Goal: Information Seeking & Learning: Check status

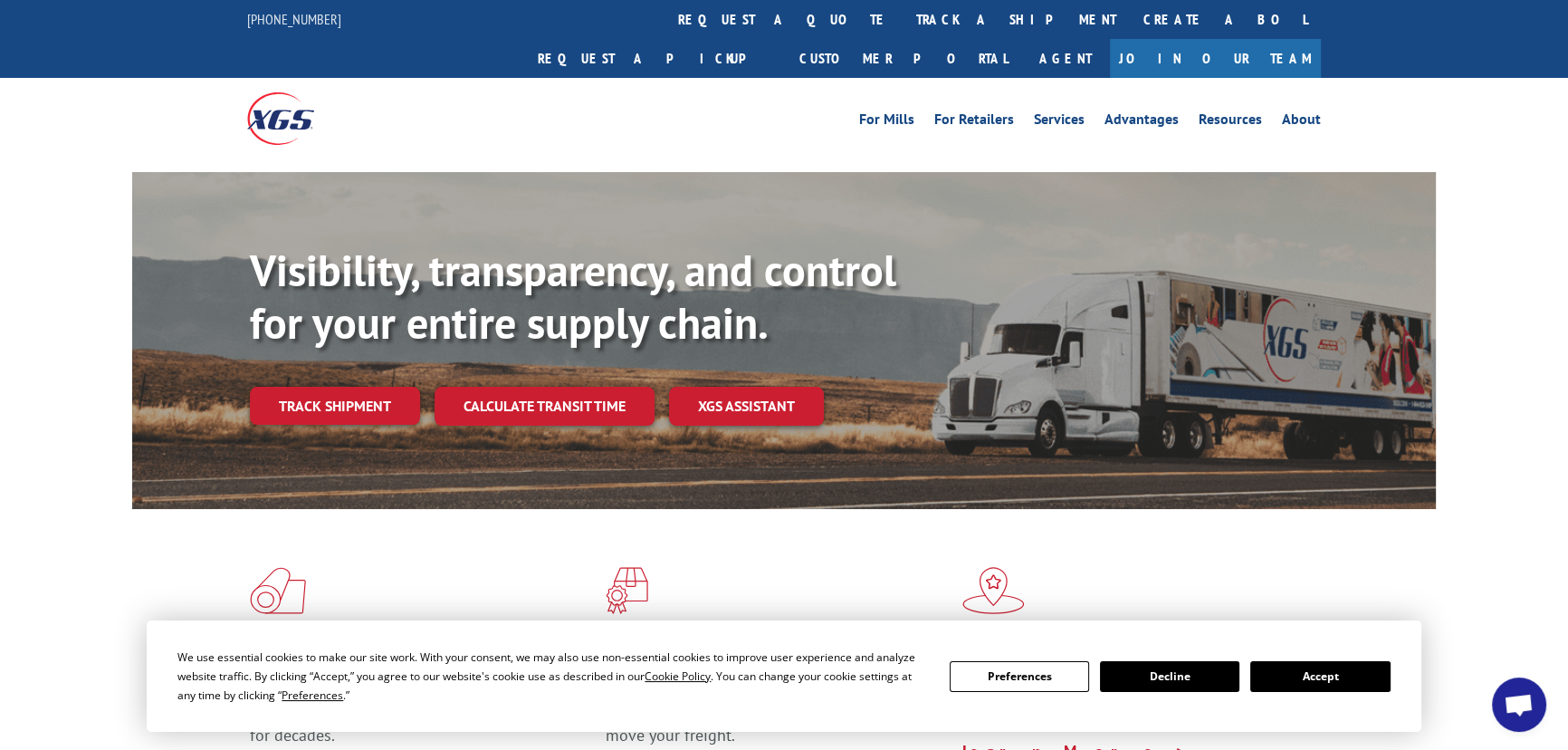
click at [1325, 664] on button "Accept" at bounding box center [1321, 676] width 140 height 31
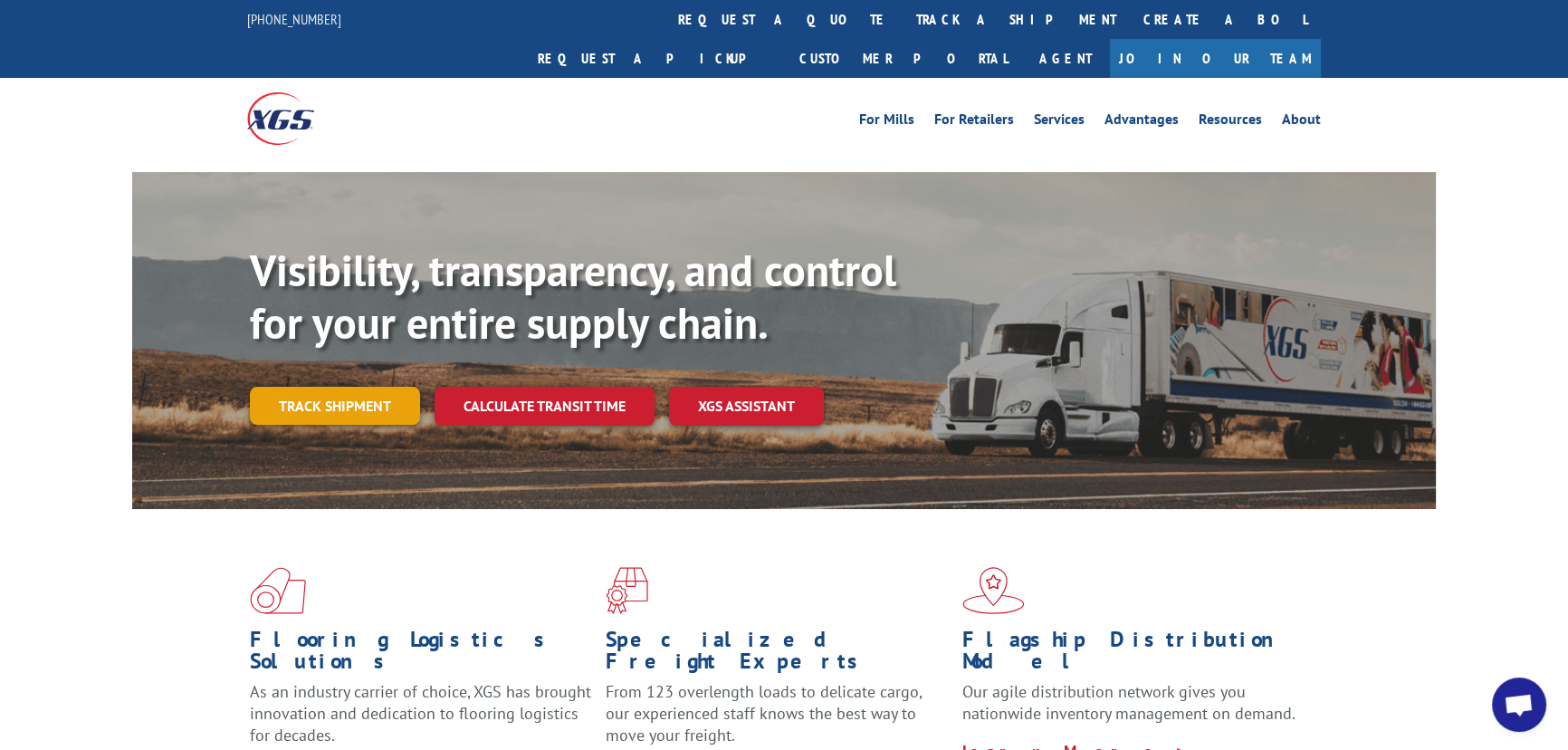
click at [312, 387] on link "Track shipment" at bounding box center [335, 406] width 170 height 38
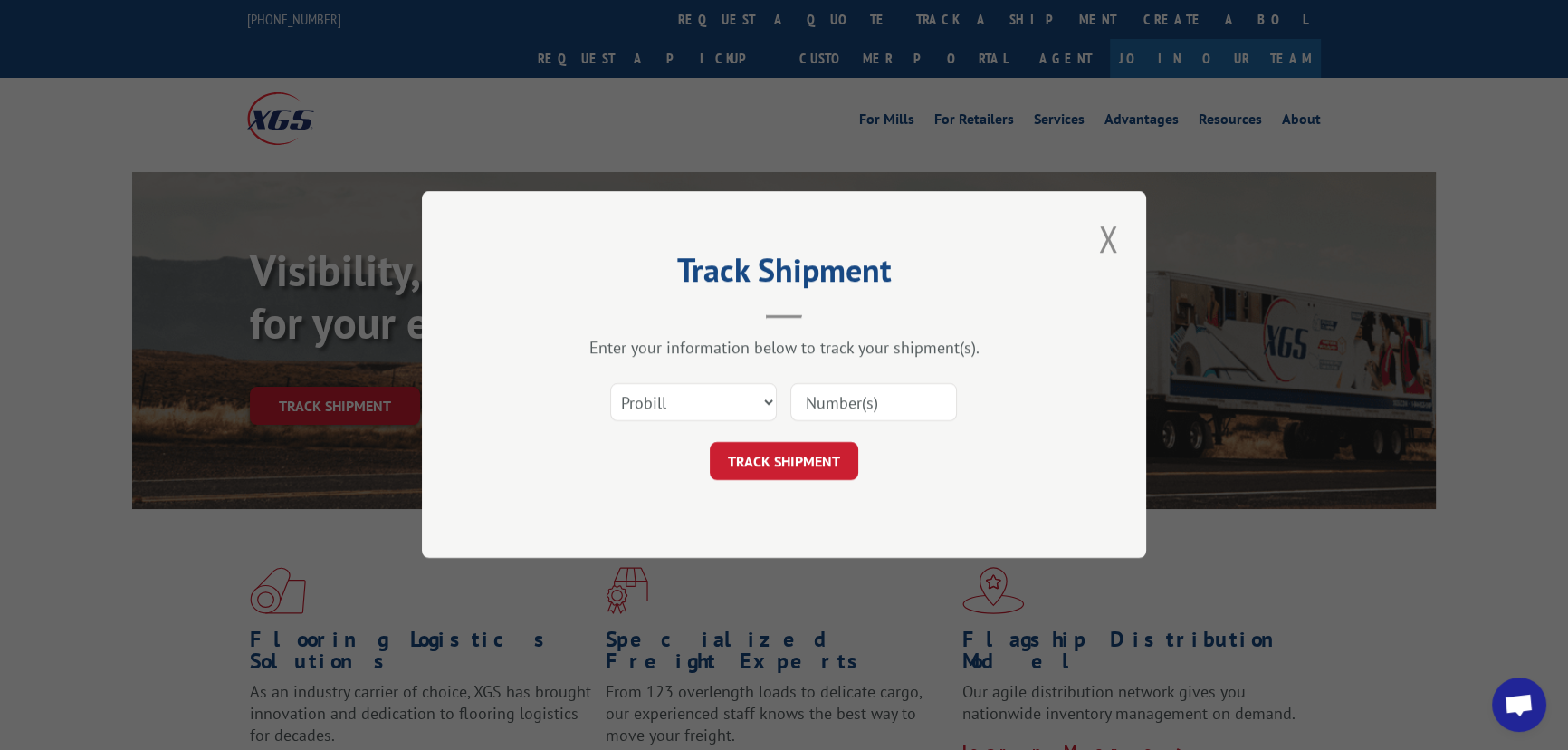
click at [872, 380] on div "Select category... Probill BOL PO" at bounding box center [784, 403] width 544 height 60
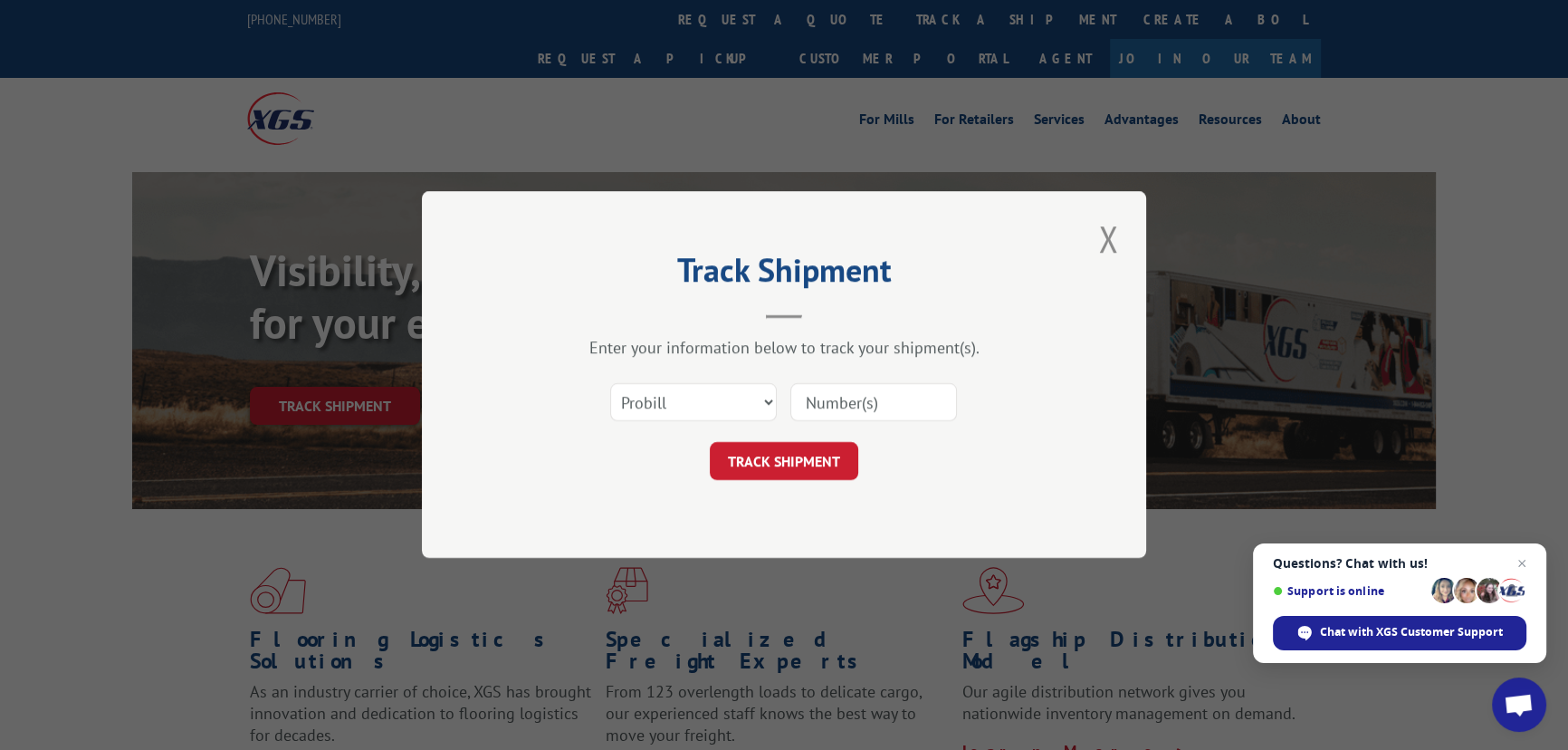
click at [861, 399] on input at bounding box center [874, 403] width 166 height 38
paste input "17323459"
type input "17323459"
click at [783, 460] on button "TRACK SHIPMENT" at bounding box center [784, 462] width 149 height 38
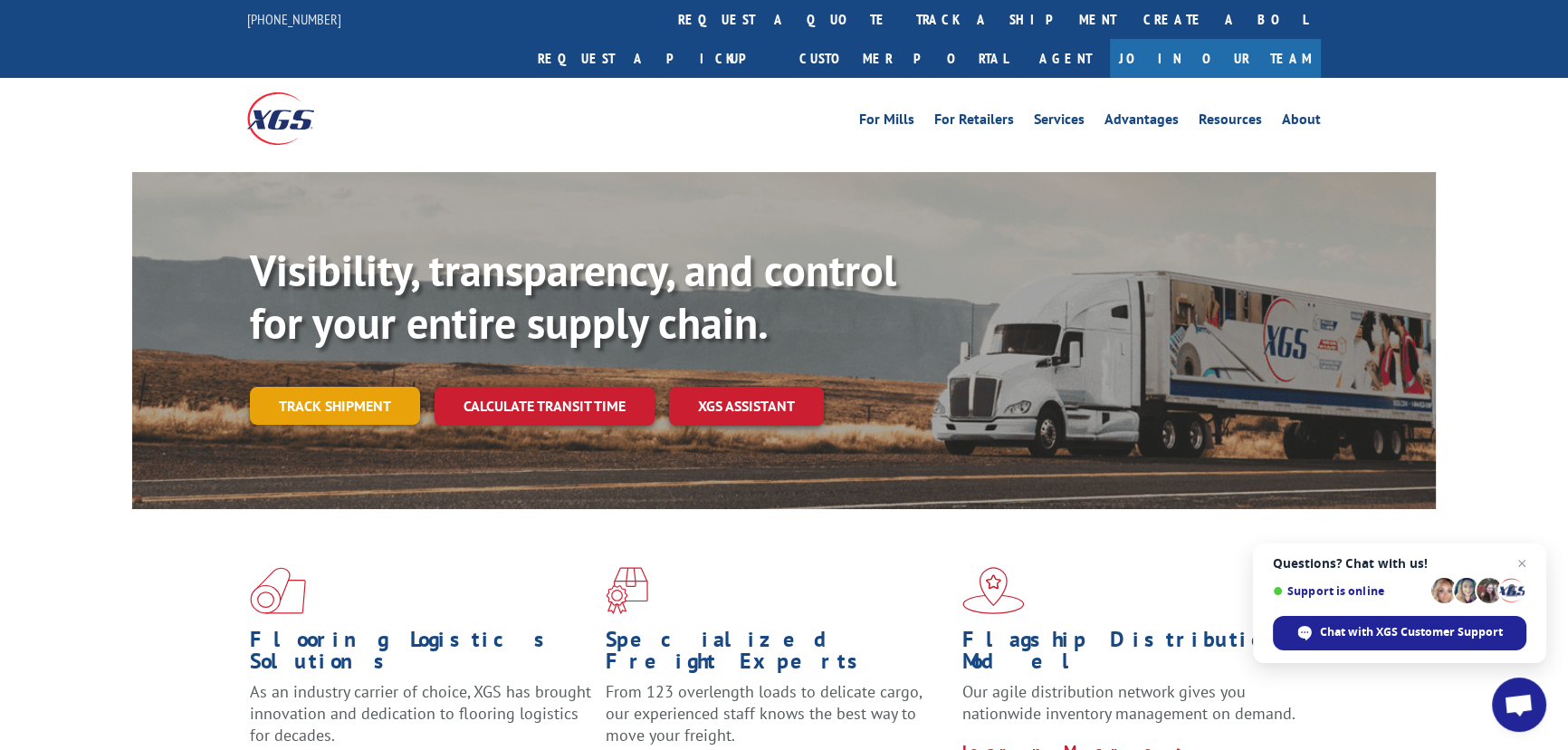
click at [292, 387] on link "Track shipment" at bounding box center [335, 406] width 170 height 38
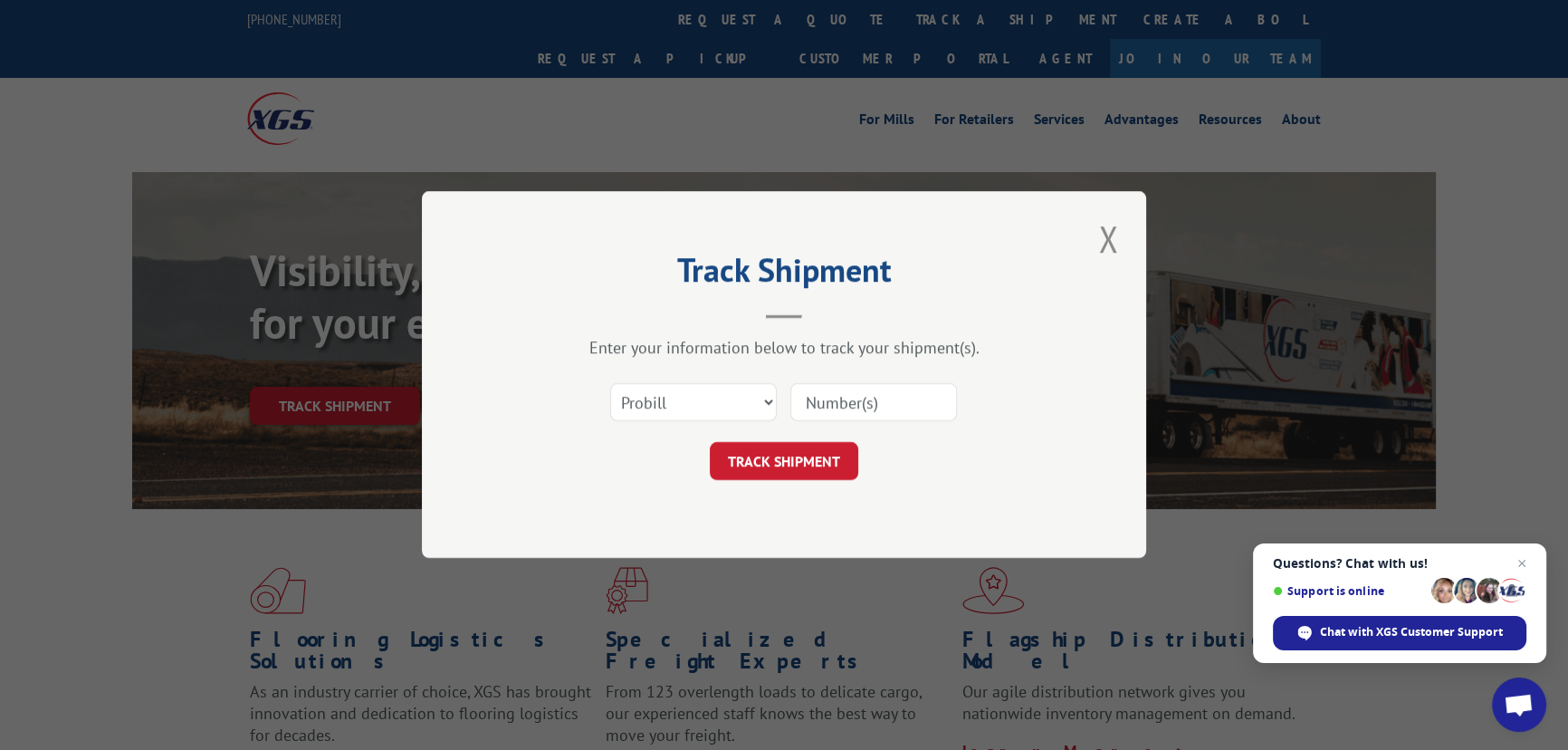
click at [893, 401] on input at bounding box center [874, 403] width 166 height 38
paste input "17323459"
type input "17323459"
click at [746, 465] on button "TRACK SHIPMENT" at bounding box center [784, 462] width 149 height 38
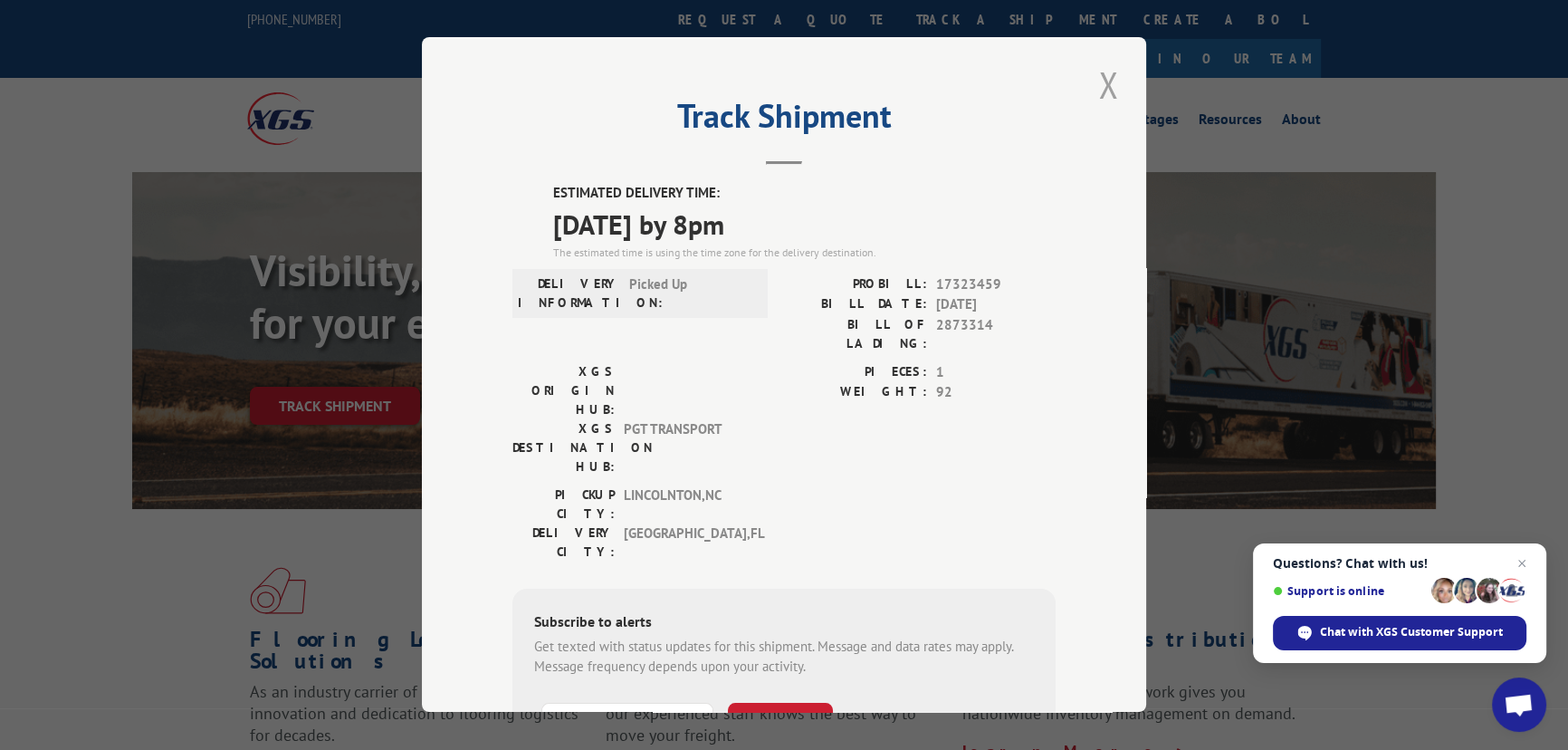
click at [1101, 80] on button "Close modal" at bounding box center [1108, 85] width 31 height 50
